Goal: Find specific page/section: Find specific page/section

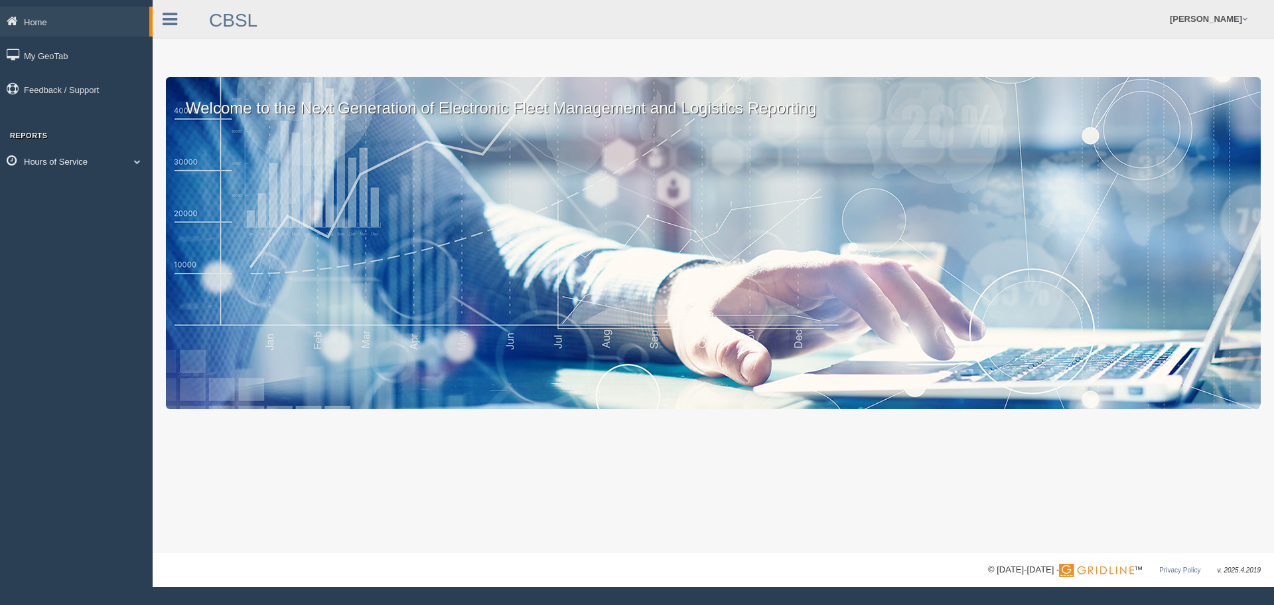
click at [141, 162] on span at bounding box center [137, 161] width 17 height 7
click at [110, 193] on link "HOS Explanation Reports" at bounding box center [86, 193] width 125 height 24
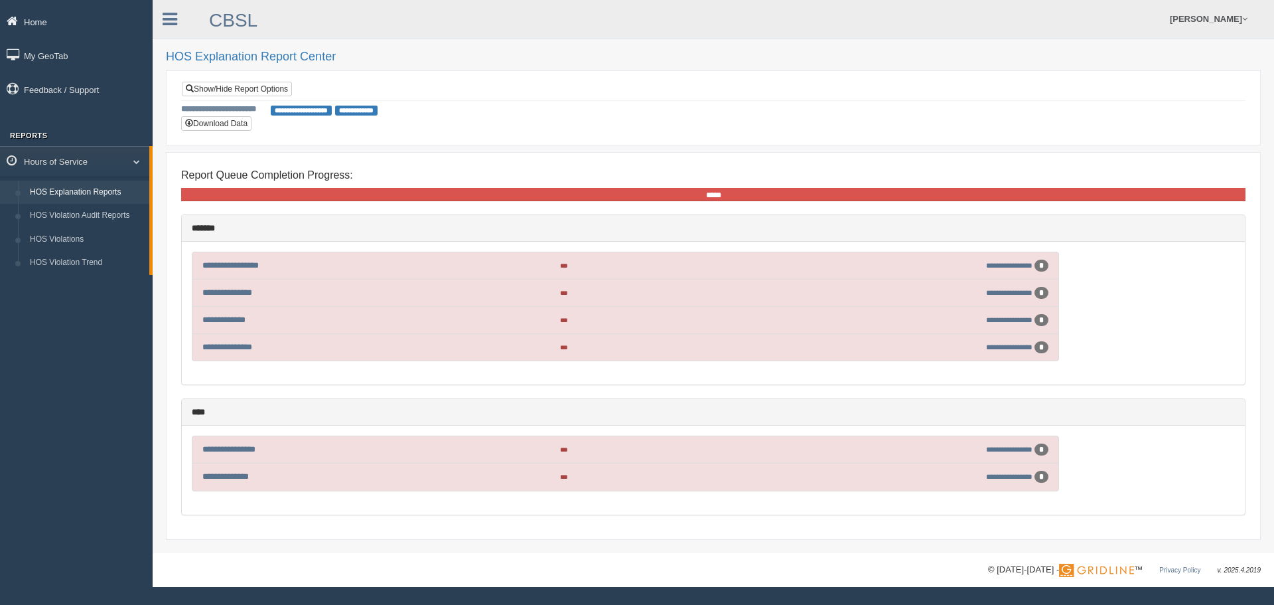
click at [64, 27] on link "Home" at bounding box center [76, 22] width 153 height 30
